Goal: Task Accomplishment & Management: Manage account settings

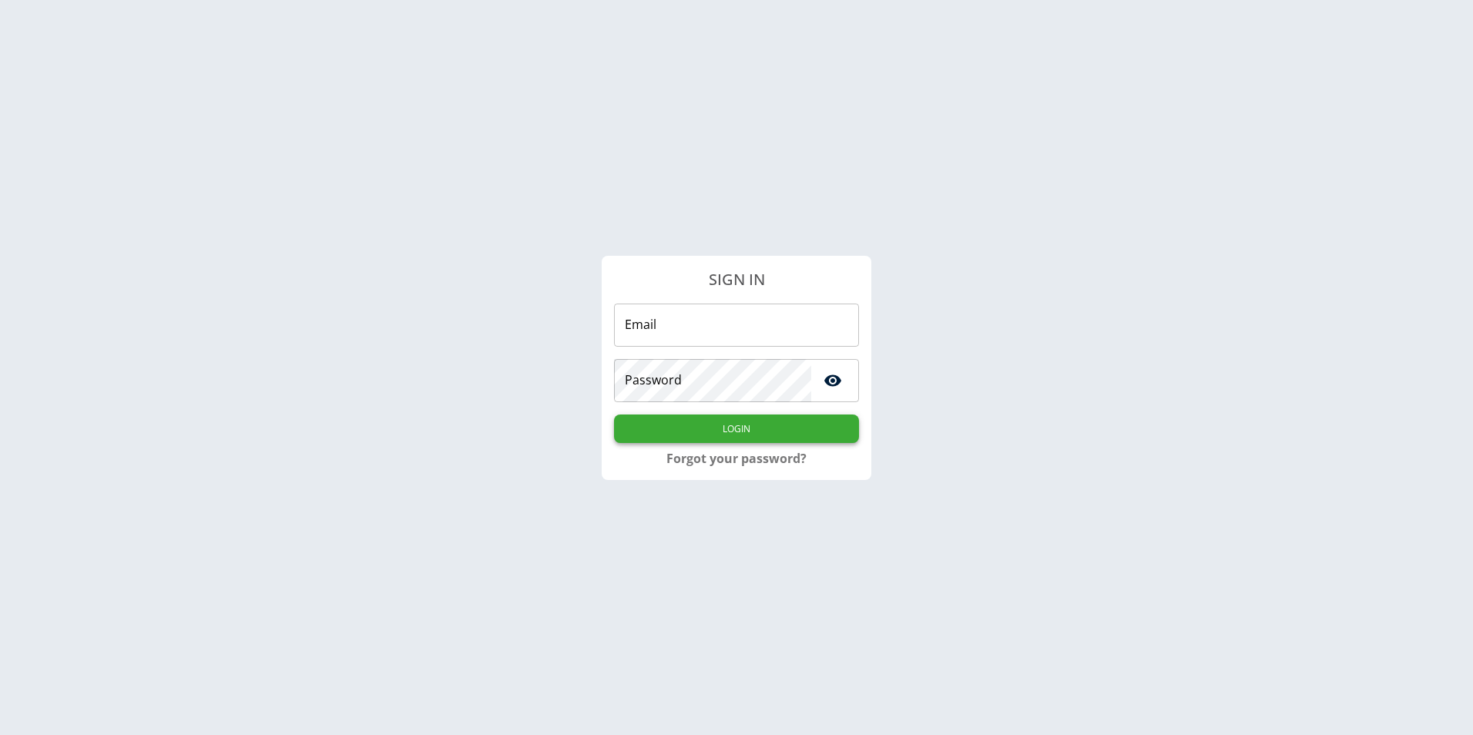
type input "**********"
click at [746, 425] on button "Login" at bounding box center [736, 429] width 245 height 29
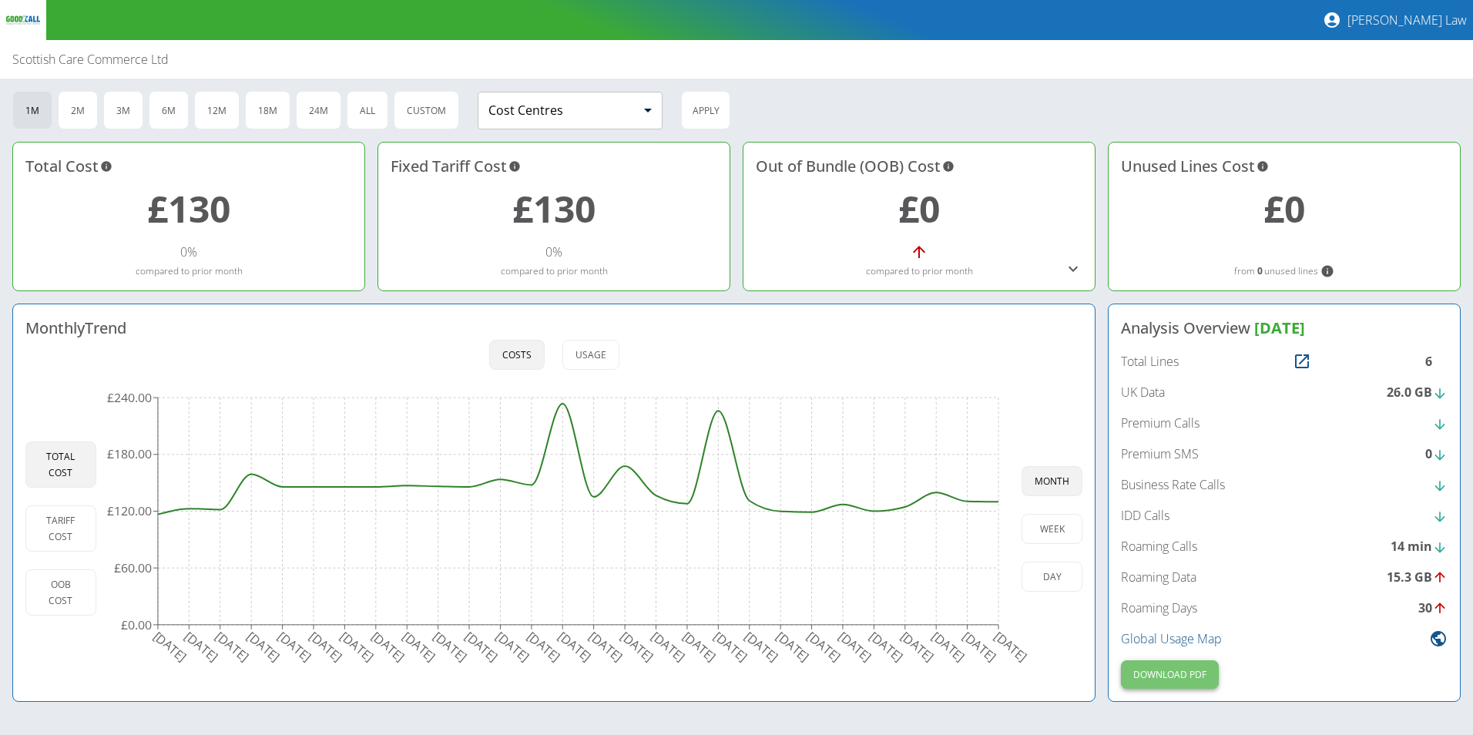
click at [1188, 675] on button "Download PDF" at bounding box center [1170, 674] width 98 height 29
click at [84, 116] on button "2M" at bounding box center [78, 110] width 40 height 39
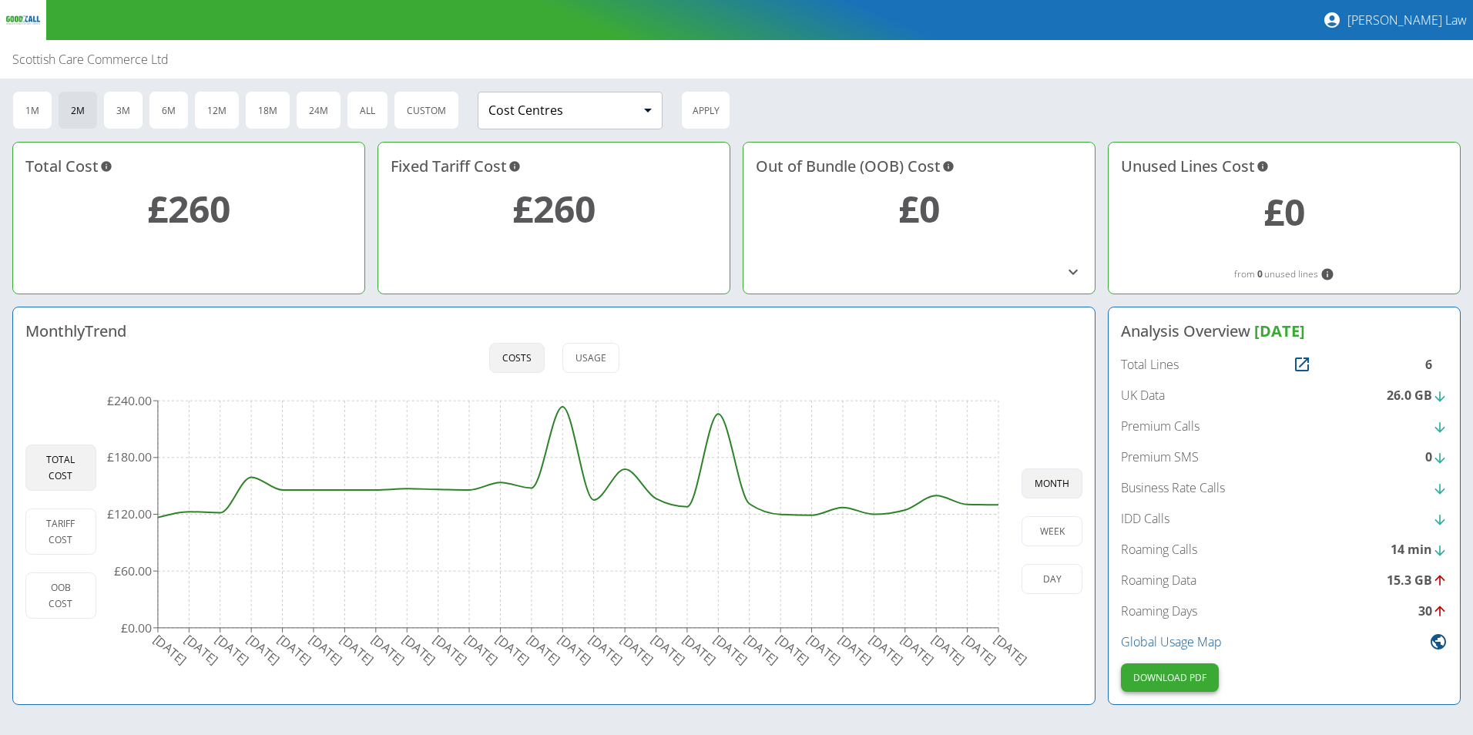
click at [1183, 674] on button "Download PDF" at bounding box center [1170, 678] width 98 height 29
click at [1291, 328] on span "[DATE]" at bounding box center [1280, 331] width 51 height 21
click at [1428, 21] on p "[PERSON_NAME] Law" at bounding box center [1407, 20] width 119 height 17
click at [1422, 32] on link "My Account" at bounding box center [1415, 32] width 92 height 28
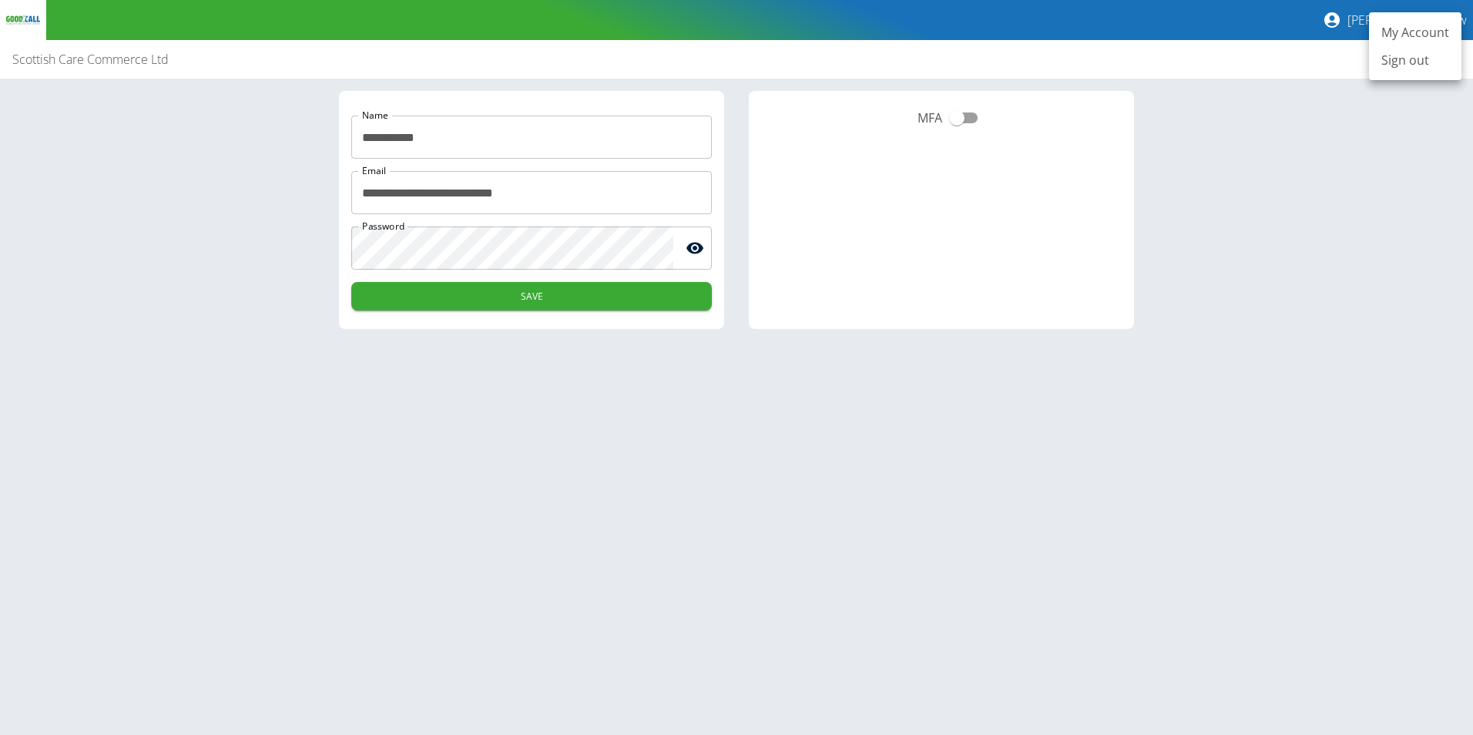
click at [1322, 145] on div at bounding box center [736, 367] width 1473 height 735
